Goal: Transaction & Acquisition: Purchase product/service

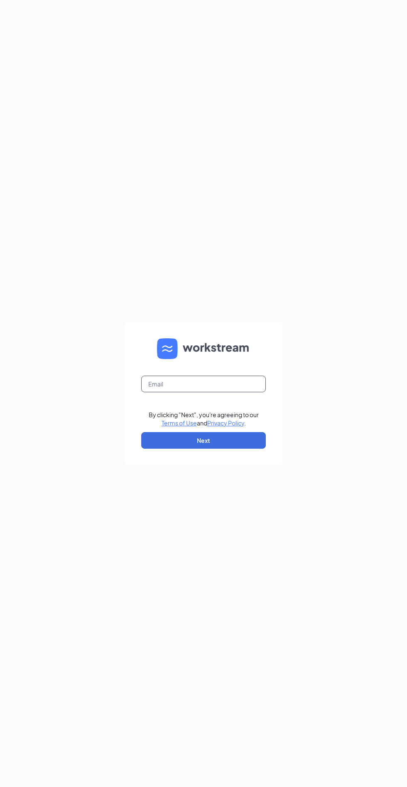
click at [227, 392] on input "text" at bounding box center [203, 384] width 125 height 17
type input "[PERSON_NAME][EMAIL_ADDRESS][DOMAIN_NAME]"
click at [254, 449] on button "Next" at bounding box center [203, 440] width 125 height 17
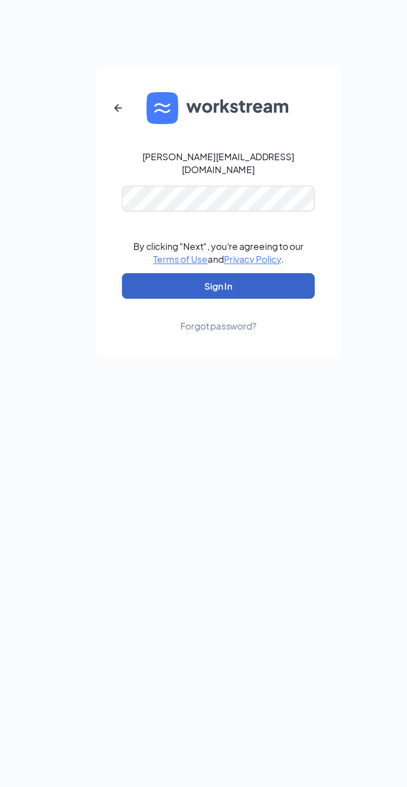
click at [245, 450] on button "Sign In" at bounding box center [203, 441] width 125 height 17
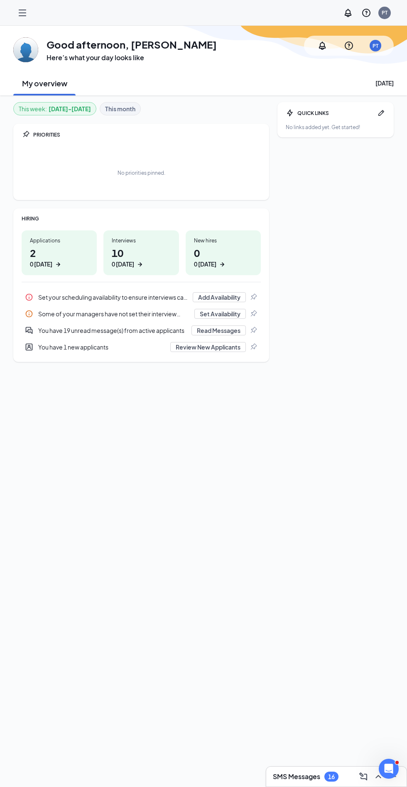
click at [25, 8] on icon "Hamburger" at bounding box center [22, 13] width 10 height 10
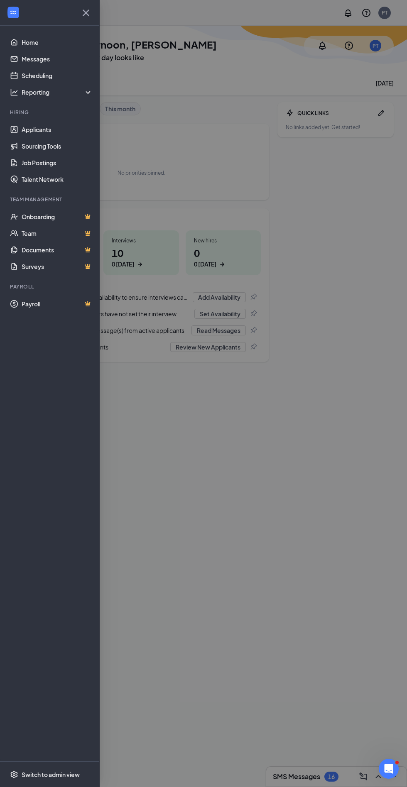
click at [29, 152] on link "Sourcing Tools" at bounding box center [57, 146] width 71 height 17
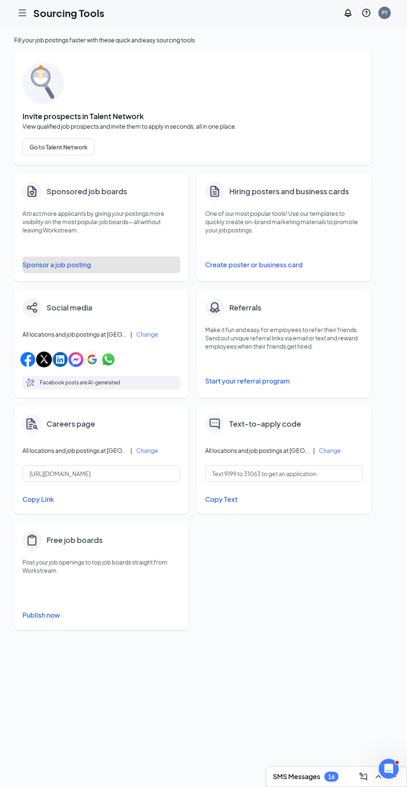
click at [29, 266] on button "Sponsor a job posting" at bounding box center [101, 265] width 158 height 17
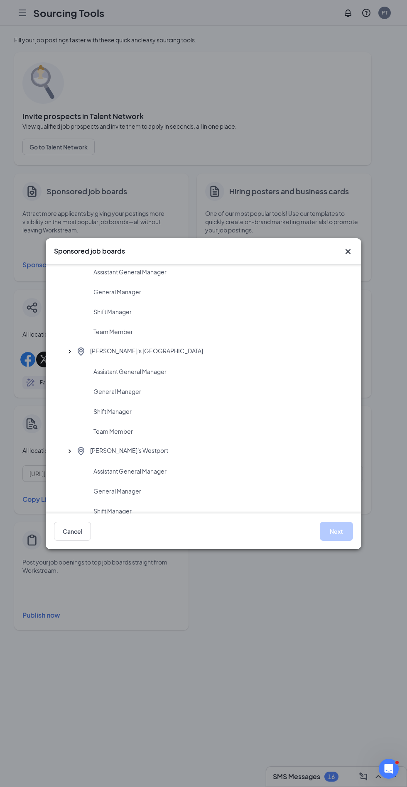
scroll to position [481, 0]
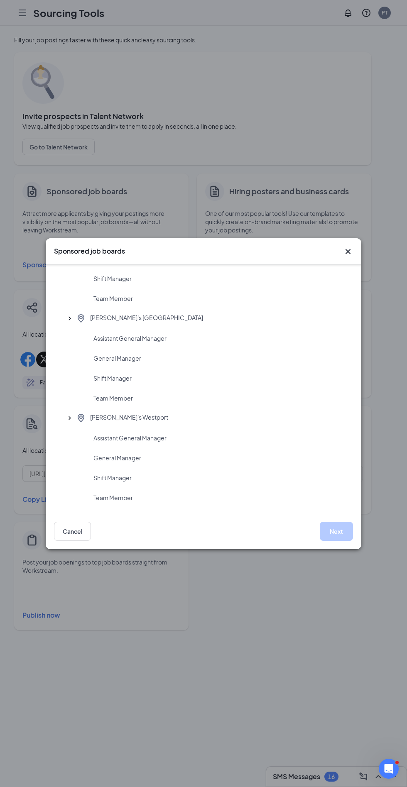
click at [347, 251] on icon "Cross" at bounding box center [347, 251] width 5 height 5
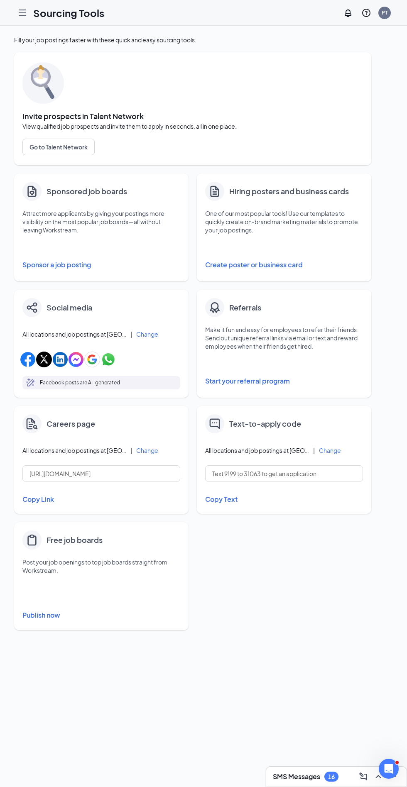
click at [23, 13] on icon "Hamburger" at bounding box center [22, 13] width 7 height 6
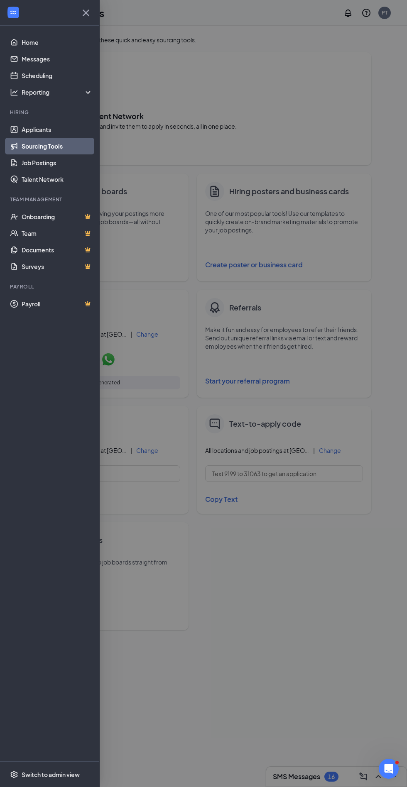
click at [25, 168] on link "Job Postings" at bounding box center [57, 162] width 71 height 17
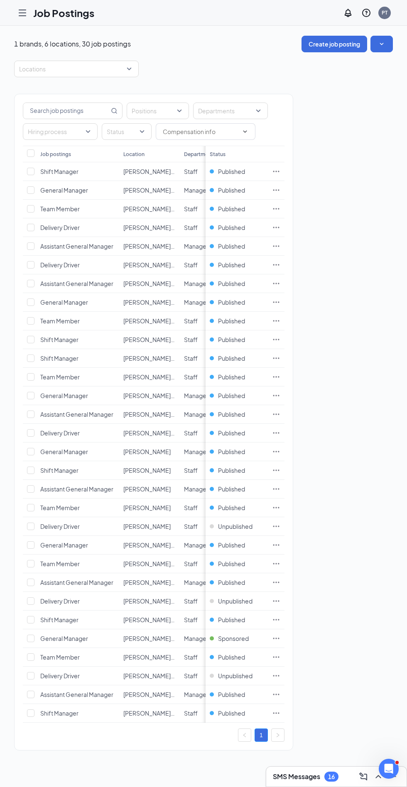
click at [103, 671] on td "Delivery Driver" at bounding box center [77, 676] width 83 height 19
click at [277, 678] on icon "Ellipses" at bounding box center [276, 676] width 8 height 8
click at [330, 687] on span "Edit job posting" at bounding box center [334, 691] width 111 height 9
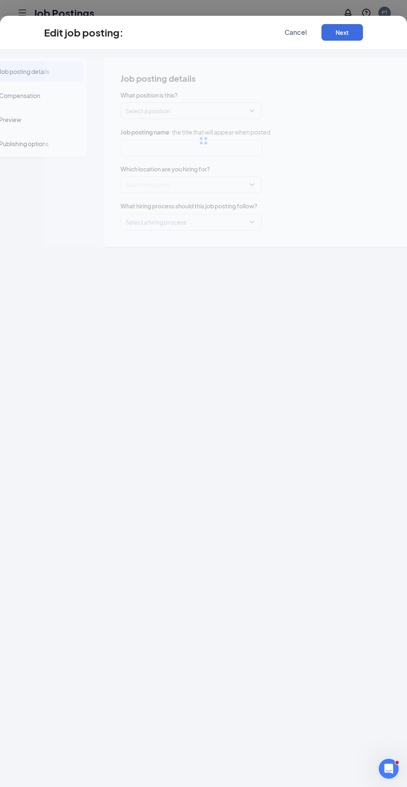
type input "Delivery Driver"
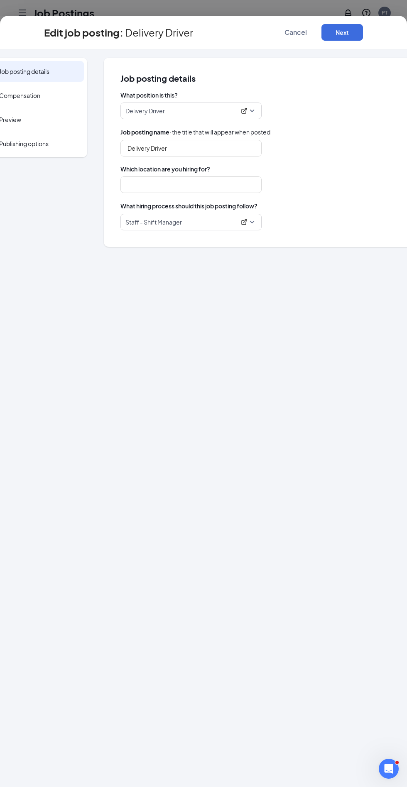
type input "Pickleman's Westport"
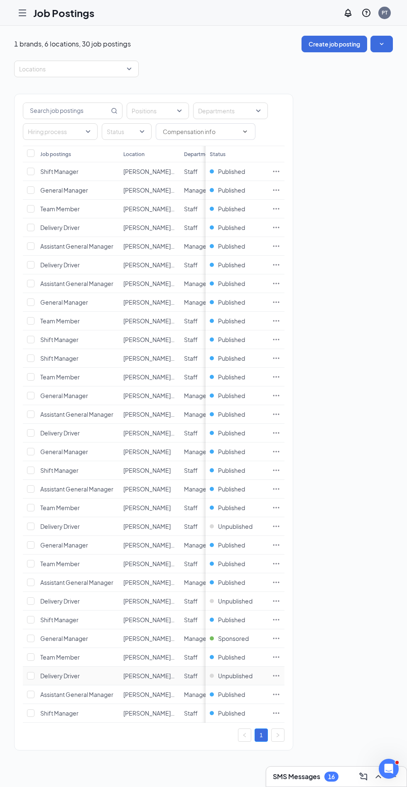
click at [239, 674] on span "Unpublished" at bounding box center [235, 676] width 34 height 8
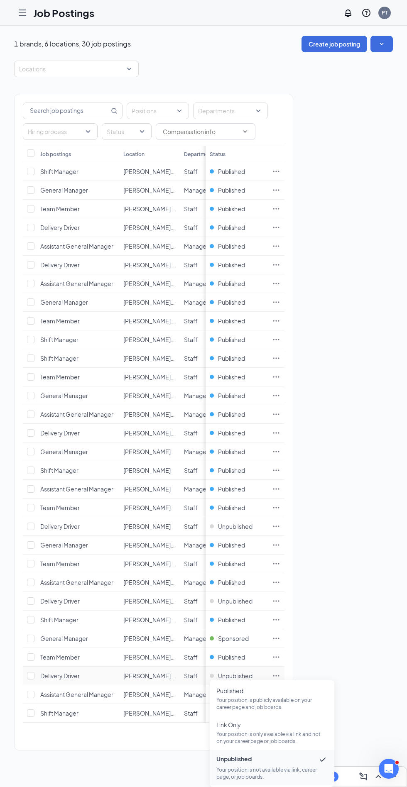
click at [274, 704] on p "Your position is publicly available on your career page and job boards." at bounding box center [271, 704] width 111 height 14
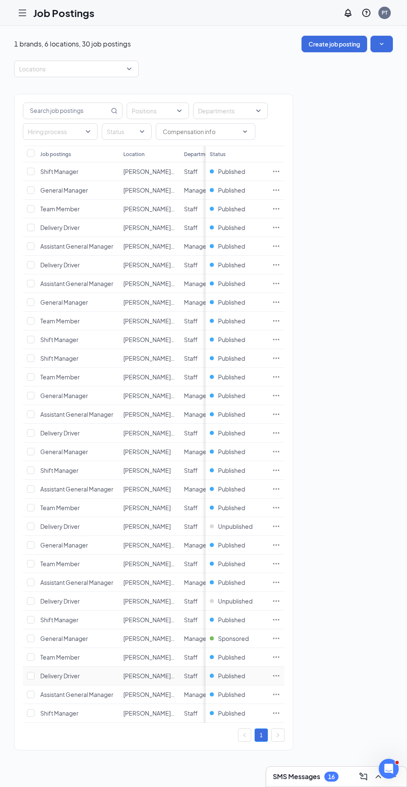
click at [276, 675] on icon "Ellipses" at bounding box center [276, 675] width 6 height 1
click at [344, 720] on p "Get more applicants with these quick and easy sourcing tools." at bounding box center [334, 723] width 111 height 14
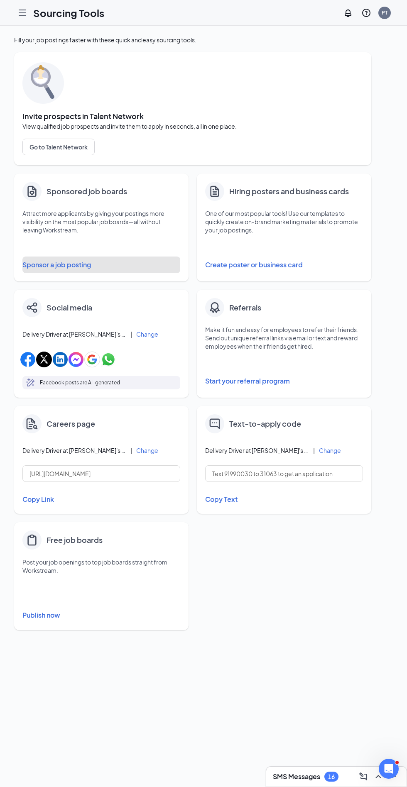
click at [74, 267] on button "Sponsor a job posting" at bounding box center [101, 265] width 158 height 17
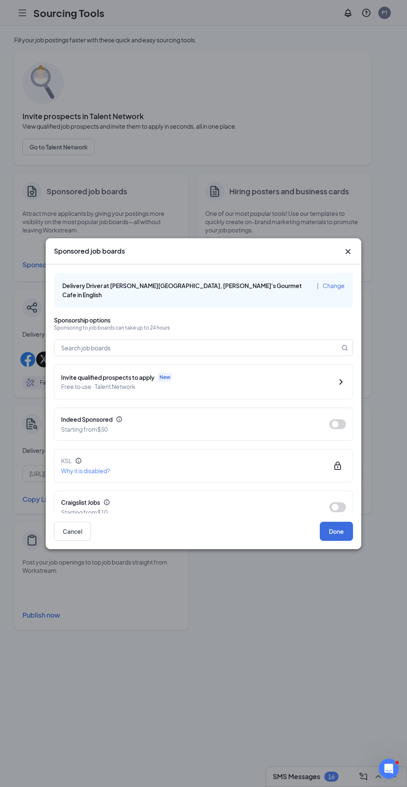
click at [337, 419] on button "button" at bounding box center [337, 424] width 17 height 10
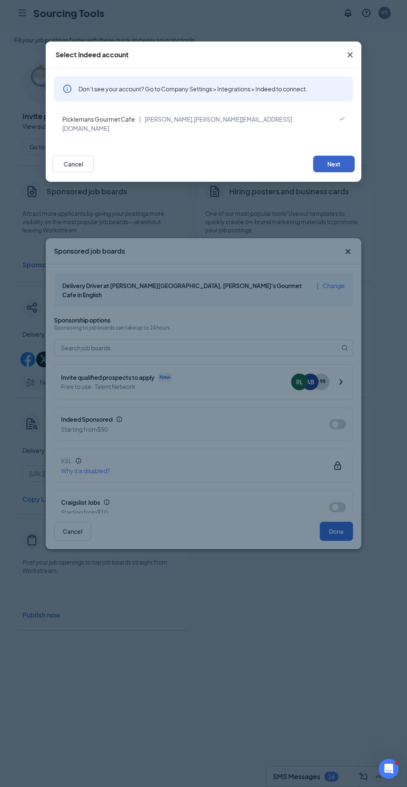
click at [348, 159] on button "Next" at bounding box center [334, 164] width 42 height 17
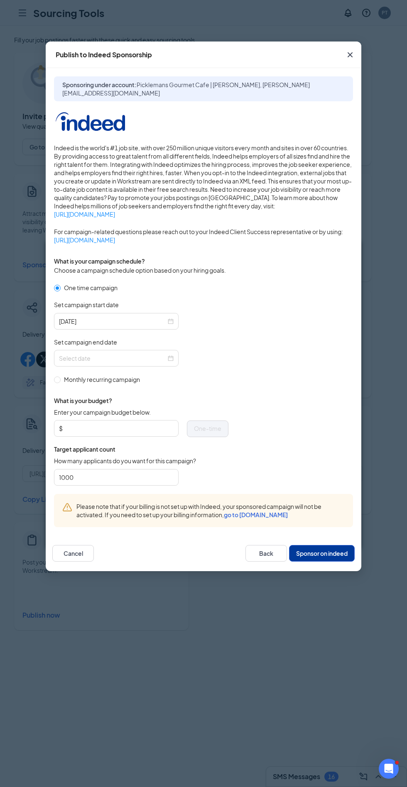
click at [150, 359] on input "Set campaign end date" at bounding box center [112, 358] width 107 height 9
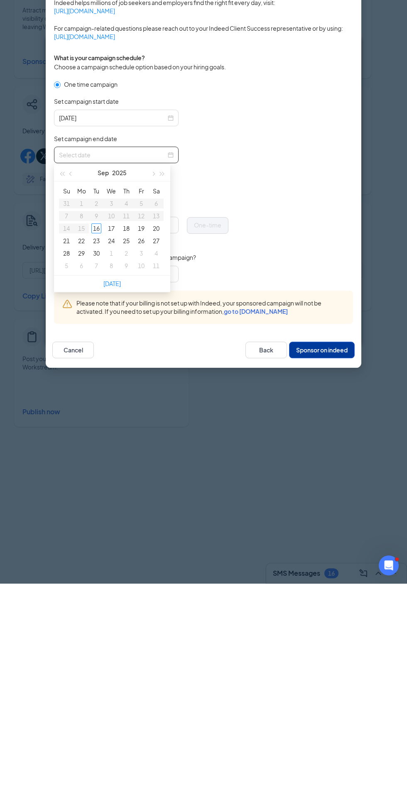
click at [82, 456] on div "29" at bounding box center [81, 457] width 10 height 10
type input "2025-09-29"
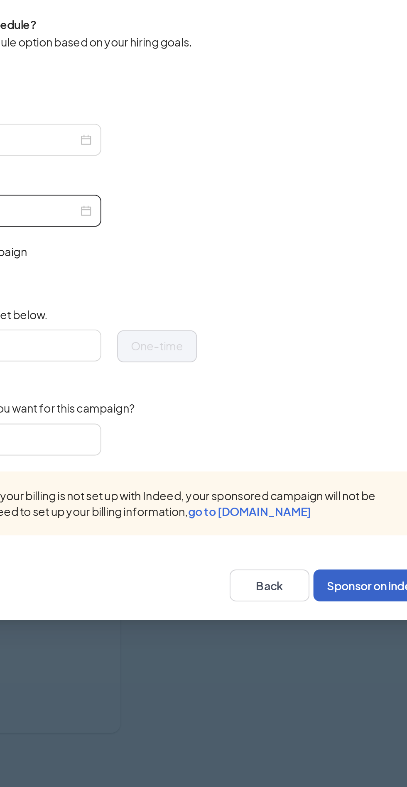
click at [326, 552] on button "Sponsor on indeed" at bounding box center [322, 553] width 66 height 17
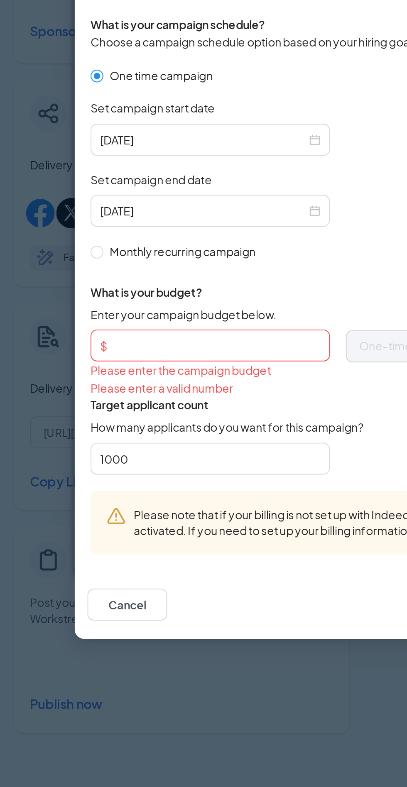
click at [148, 428] on input "Enter your campaign budget below." at bounding box center [118, 428] width 109 height 12
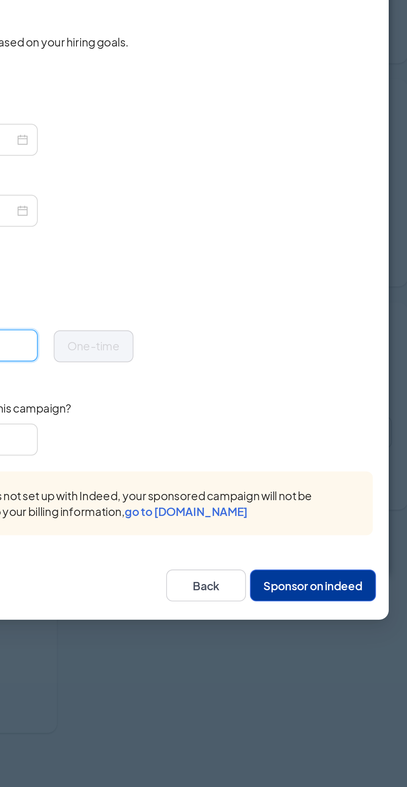
type input "250"
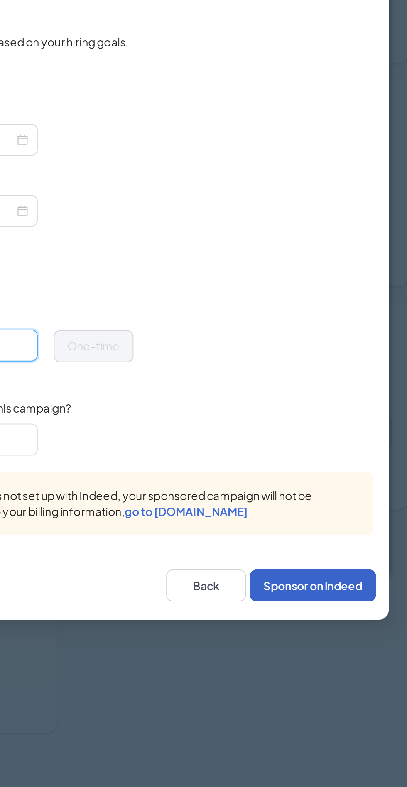
click at [333, 556] on button "Sponsor on indeed" at bounding box center [322, 553] width 66 height 17
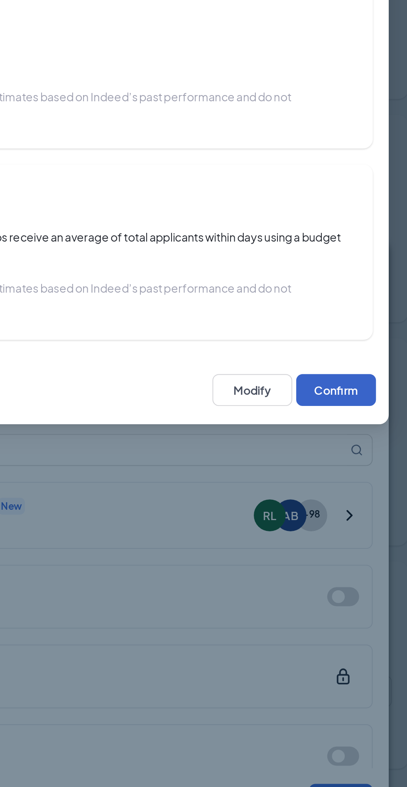
click at [344, 313] on button "Confirm" at bounding box center [334, 316] width 42 height 17
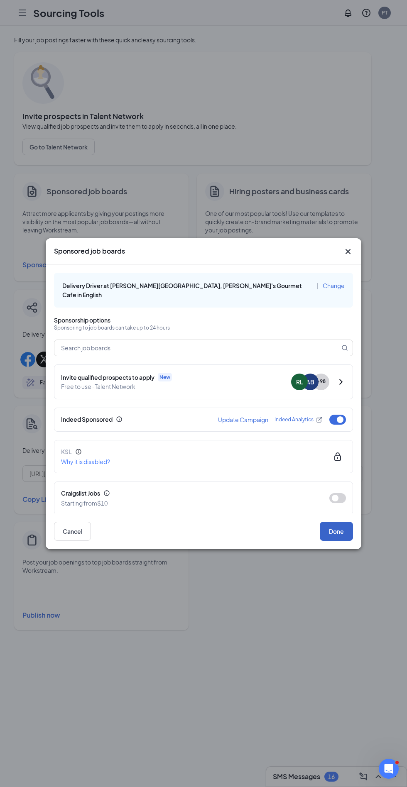
click at [336, 531] on button "Done" at bounding box center [336, 531] width 33 height 19
